Goal: Information Seeking & Learning: Check status

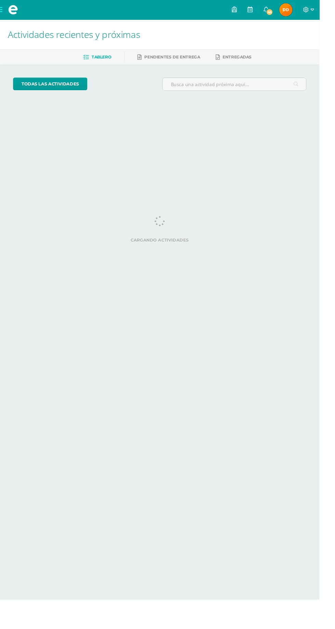
click at [308, 10] on span "[PERSON_NAME] Mi Perfil" at bounding box center [300, 10] width 16 height 14
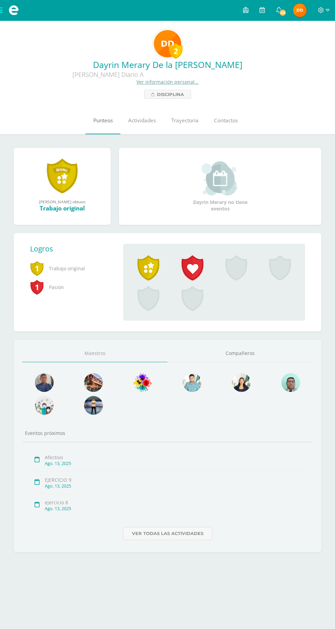
click at [91, 111] on link "Punteos" at bounding box center [102, 120] width 35 height 27
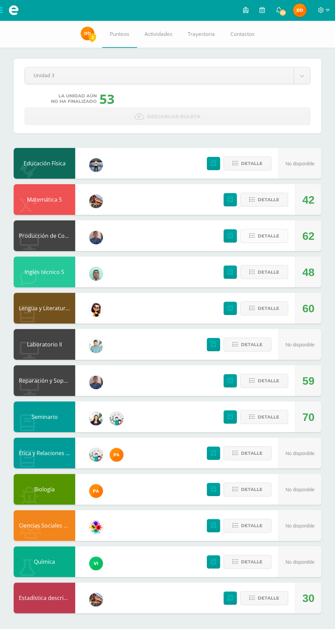
click at [269, 236] on span "Detalle" at bounding box center [269, 236] width 22 height 13
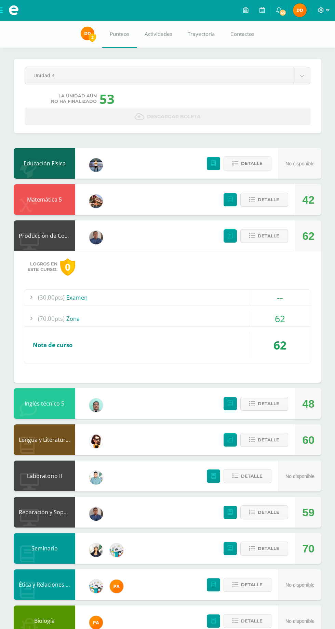
click at [215, 323] on div "(70.00pts) Zona" at bounding box center [167, 318] width 287 height 15
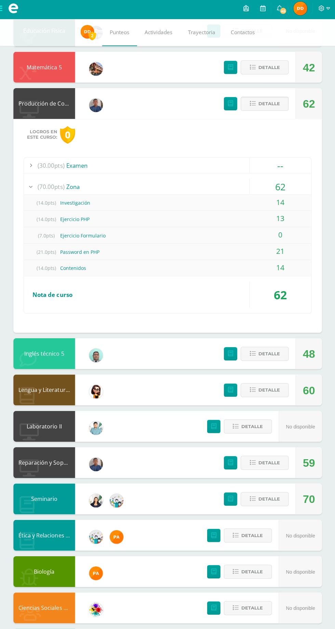
scroll to position [160, 0]
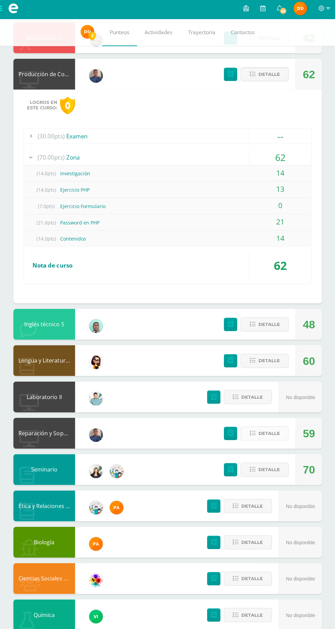
click at [266, 433] on span "Detalle" at bounding box center [269, 434] width 22 height 13
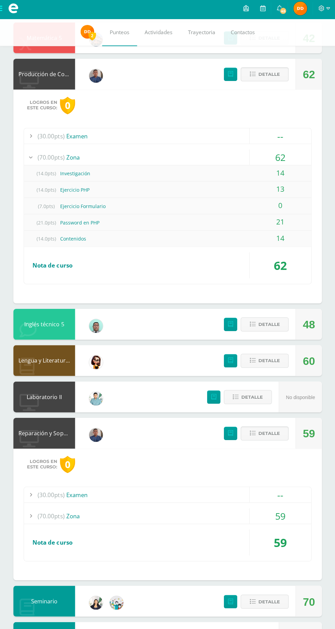
click at [267, 513] on div "59" at bounding box center [280, 516] width 62 height 15
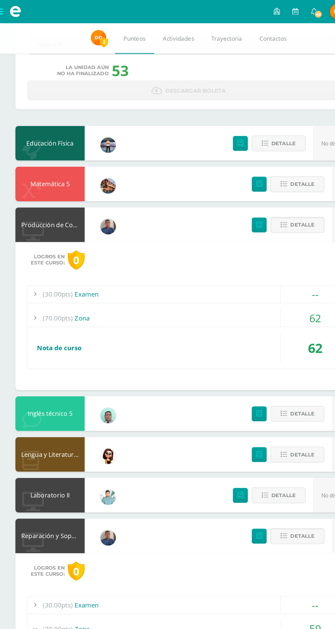
scroll to position [31, 0]
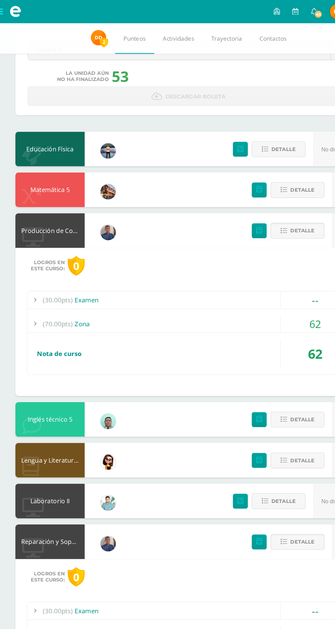
click at [89, 39] on span "2" at bounding box center [93, 37] width 8 height 9
click at [92, 37] on span "2" at bounding box center [93, 37] width 8 height 9
click at [89, 35] on span "2" at bounding box center [93, 37] width 8 height 9
click at [132, 93] on link "Descargar boleta" at bounding box center [168, 85] width 286 height 17
click at [147, 164] on div "Matemática 5 Saulo Mejía Maestro 42 Detalle" at bounding box center [168, 168] width 308 height 31
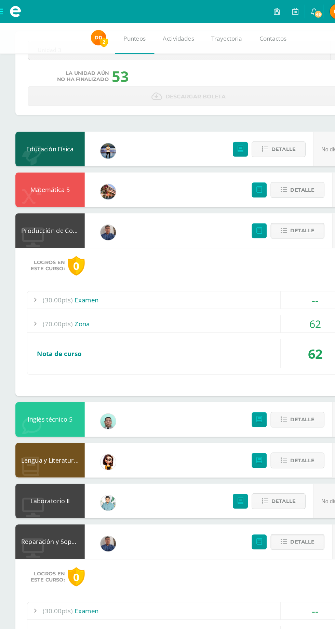
click at [85, 33] on img at bounding box center [88, 34] width 14 height 14
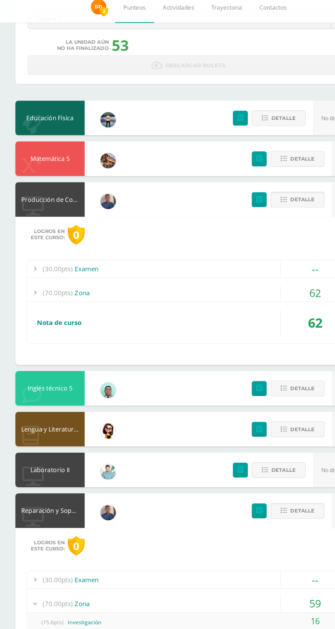
click at [267, 208] on span "Detalle" at bounding box center [269, 205] width 22 height 13
